Goal: Communication & Community: Share content

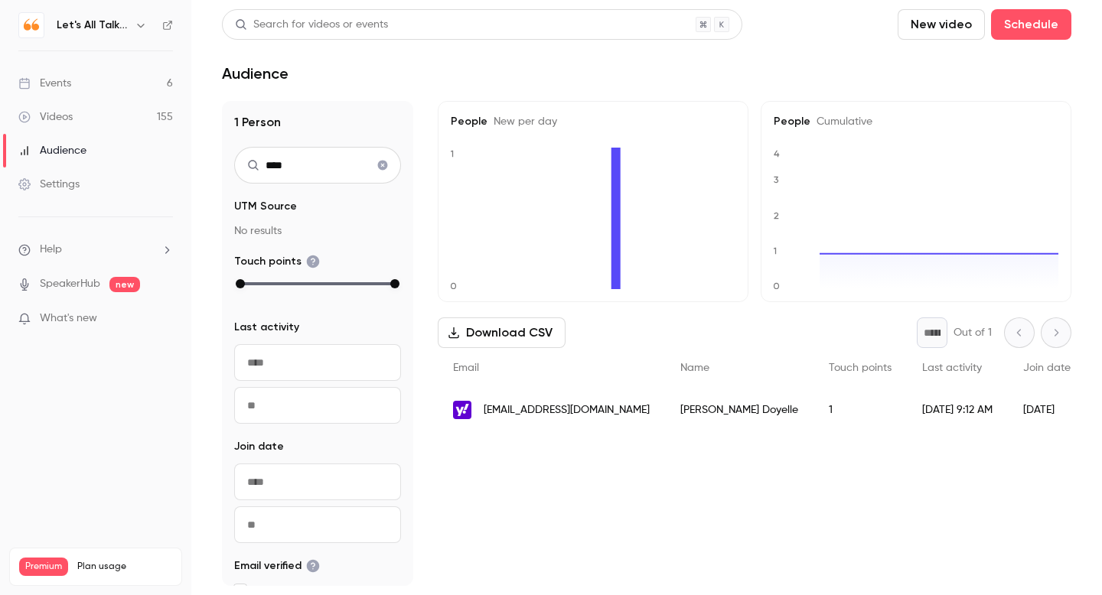
click at [63, 87] on div "Events" at bounding box center [44, 83] width 53 height 15
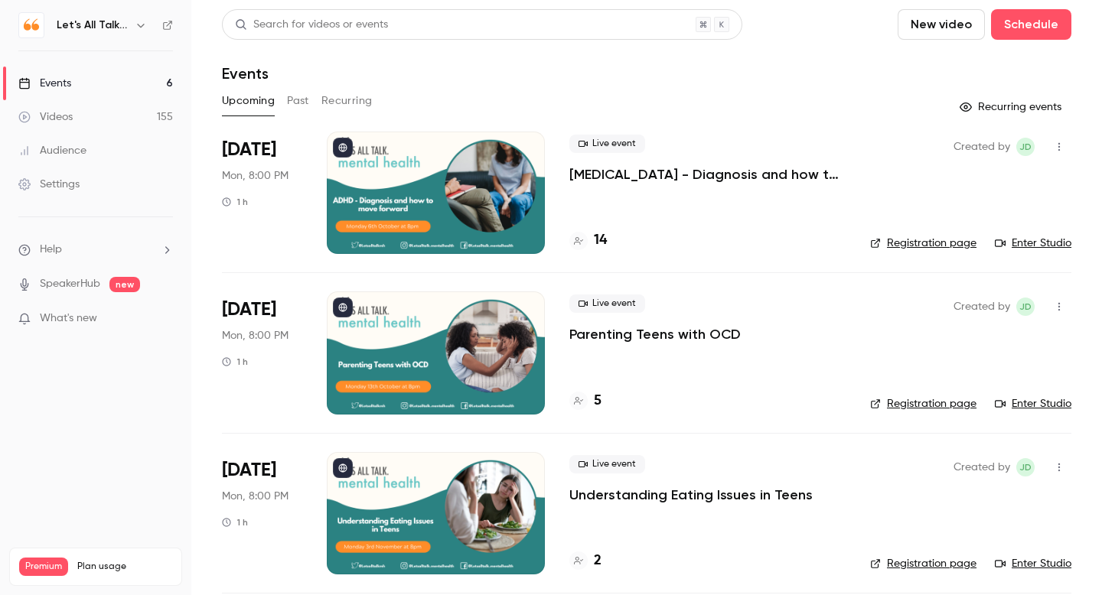
click at [632, 175] on p "[MEDICAL_DATA] - Diagnosis and how to move forward" at bounding box center [707, 174] width 276 height 18
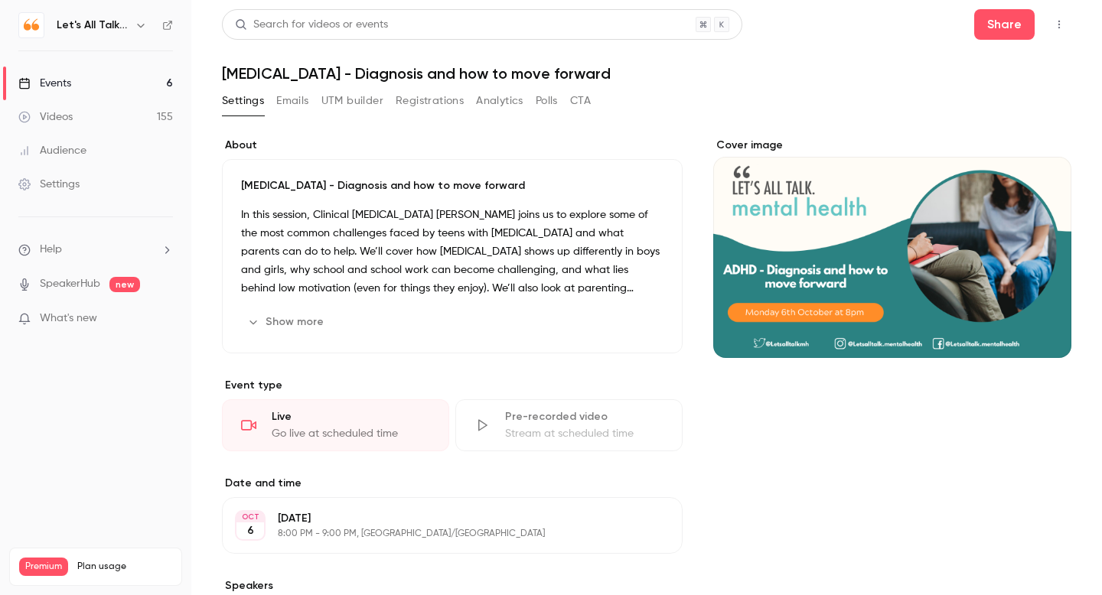
click at [1054, 29] on icon "button" at bounding box center [1059, 24] width 12 height 11
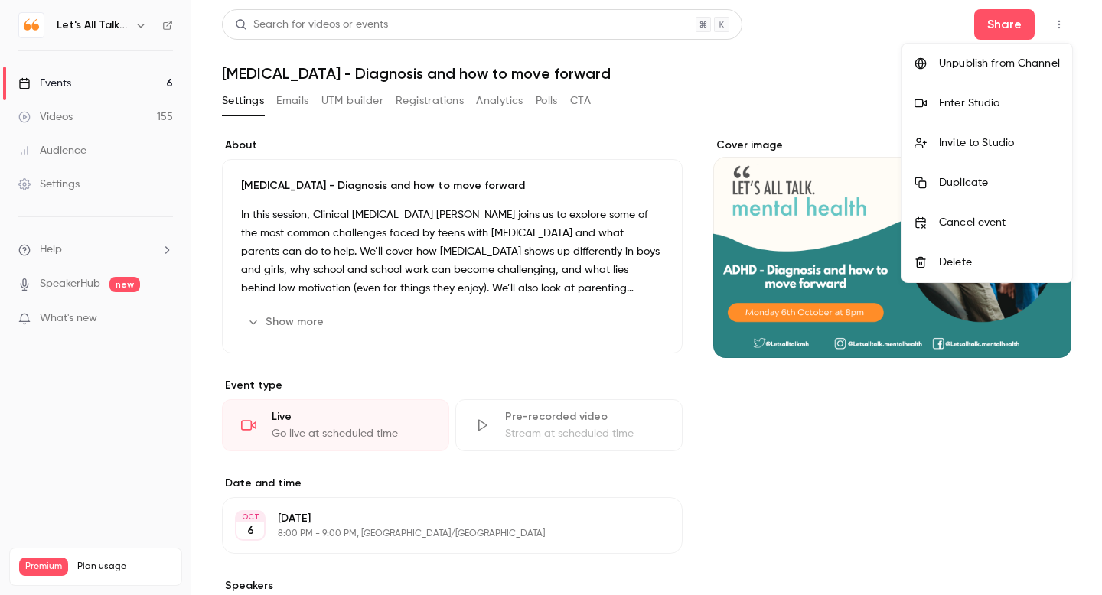
click at [962, 135] on div "Invite to Studio" at bounding box center [999, 142] width 121 height 15
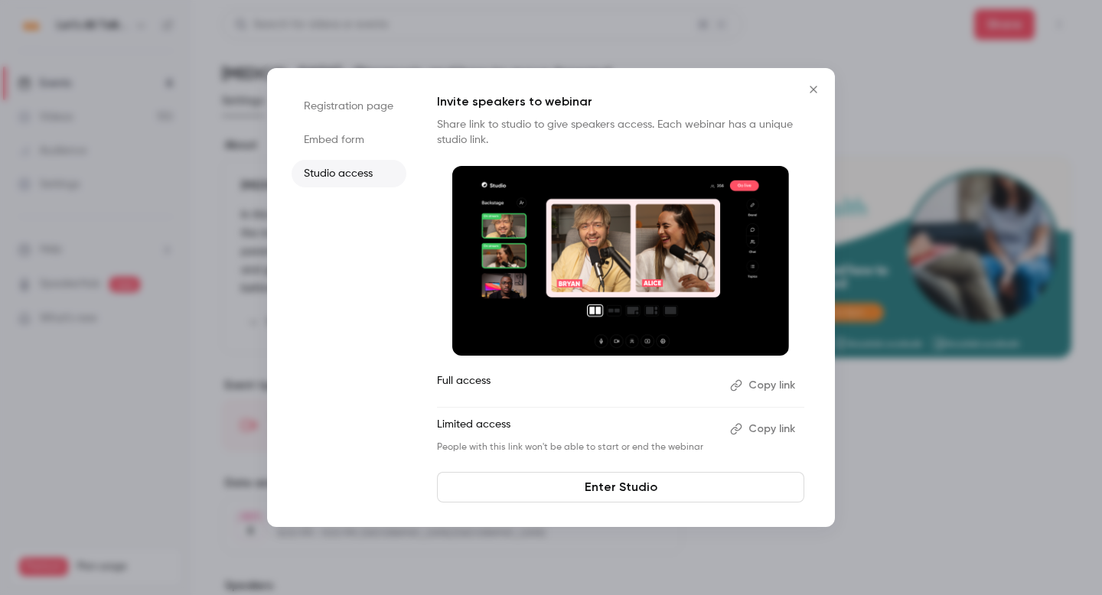
click at [765, 425] on button "Copy link" at bounding box center [764, 429] width 80 height 24
click at [766, 386] on button "Copy link" at bounding box center [764, 385] width 80 height 24
click at [815, 89] on icon "Close" at bounding box center [813, 89] width 18 height 12
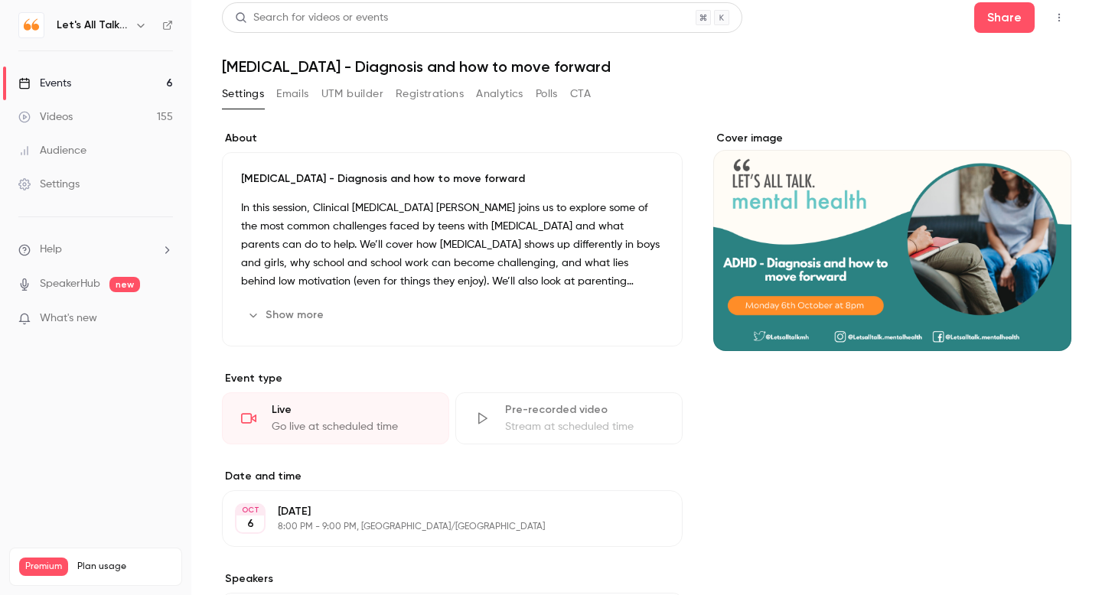
scroll to position [8, 0]
click at [286, 207] on p "In this session, Clinical [MEDICAL_DATA] [PERSON_NAME] joins us to explore some…" at bounding box center [452, 244] width 422 height 92
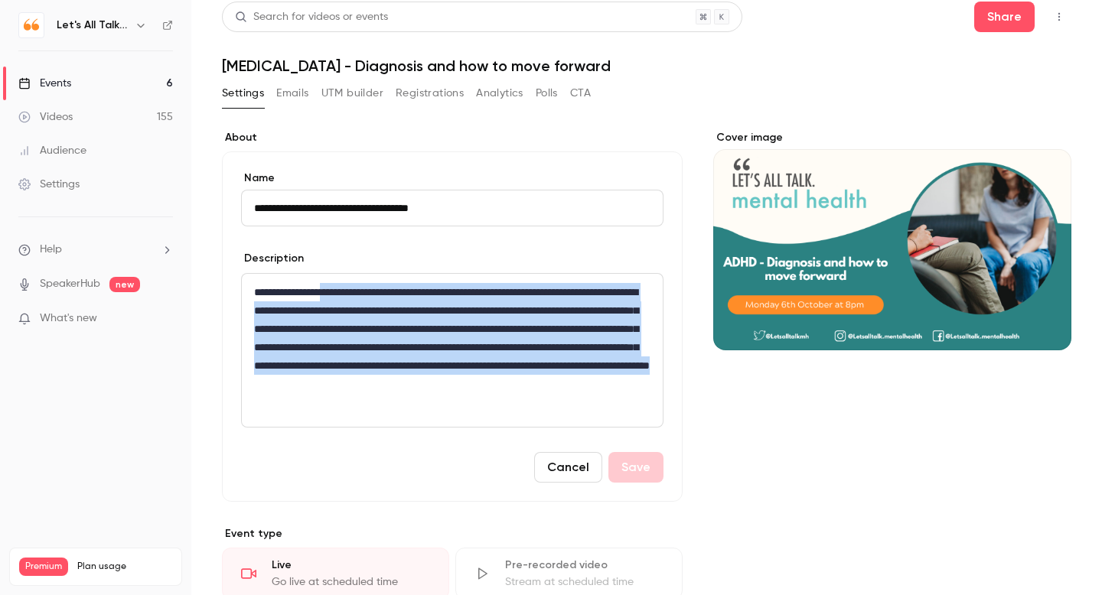
drag, startPoint x: 325, startPoint y: 293, endPoint x: 472, endPoint y: 404, distance: 184.1
click at [472, 404] on p "**********" at bounding box center [452, 347] width 396 height 129
copy p "**********"
click at [57, 81] on div "Events" at bounding box center [44, 83] width 53 height 15
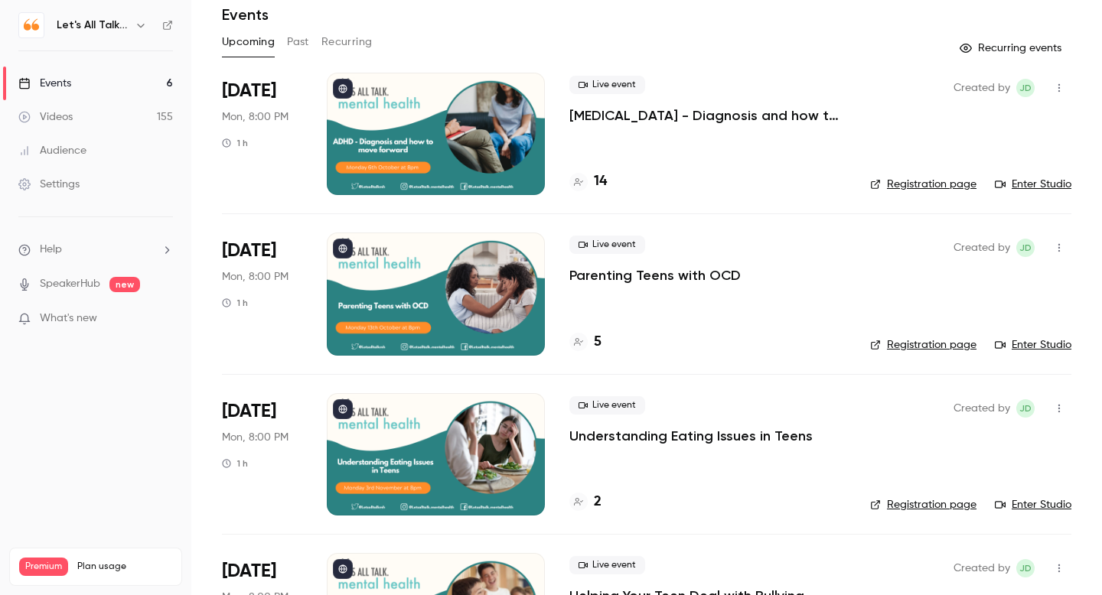
scroll to position [62, 0]
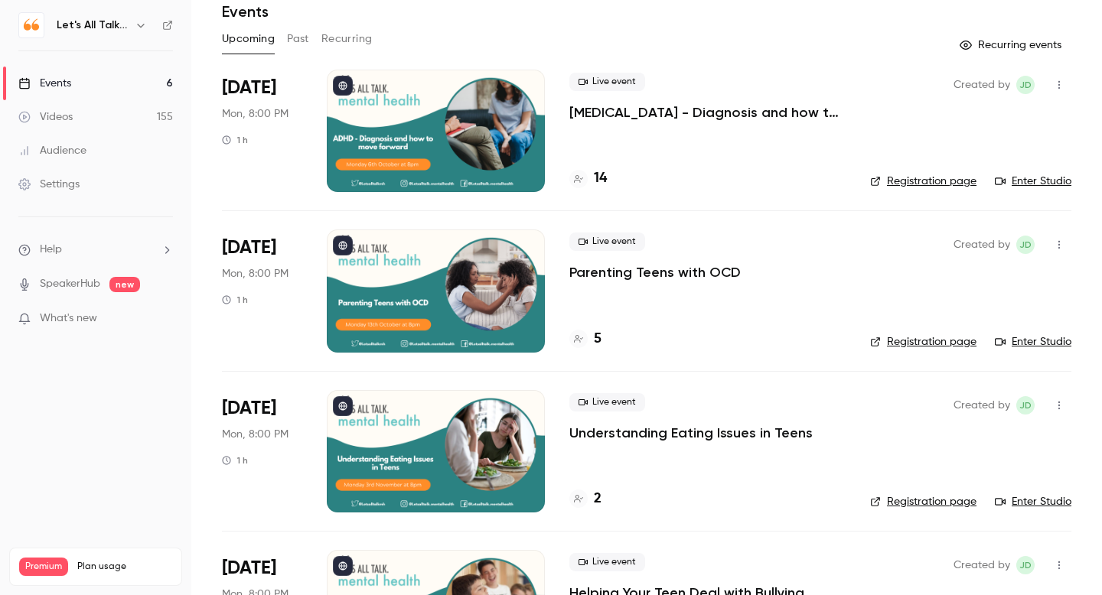
click at [640, 431] on p "Understanding Eating Issues in Teens" at bounding box center [690, 433] width 243 height 18
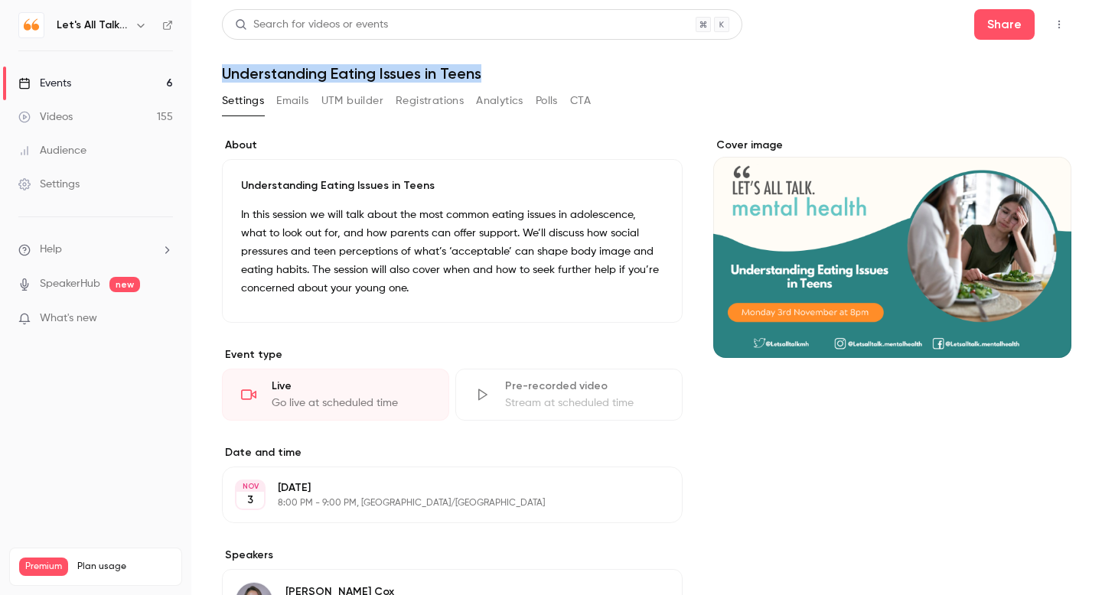
drag, startPoint x: 497, startPoint y: 74, endPoint x: 226, endPoint y: 59, distance: 271.3
click at [226, 59] on header "Search for videos or events Share Understanding Eating Issues in Teens" at bounding box center [646, 45] width 849 height 73
copy h1 "Understanding Eating Issues in Teens"
